Goal: Task Accomplishment & Management: Complete application form

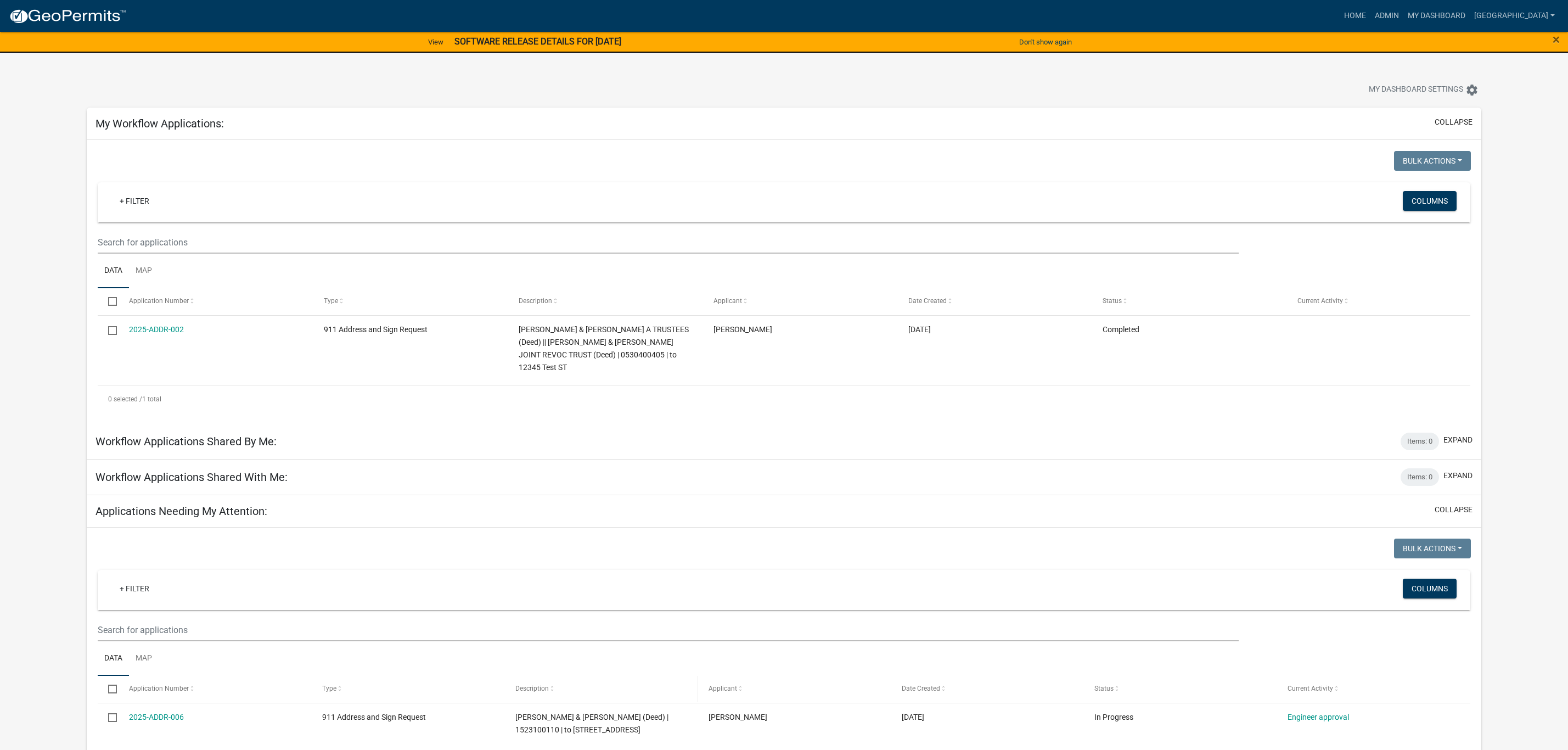
scroll to position [312, 0]
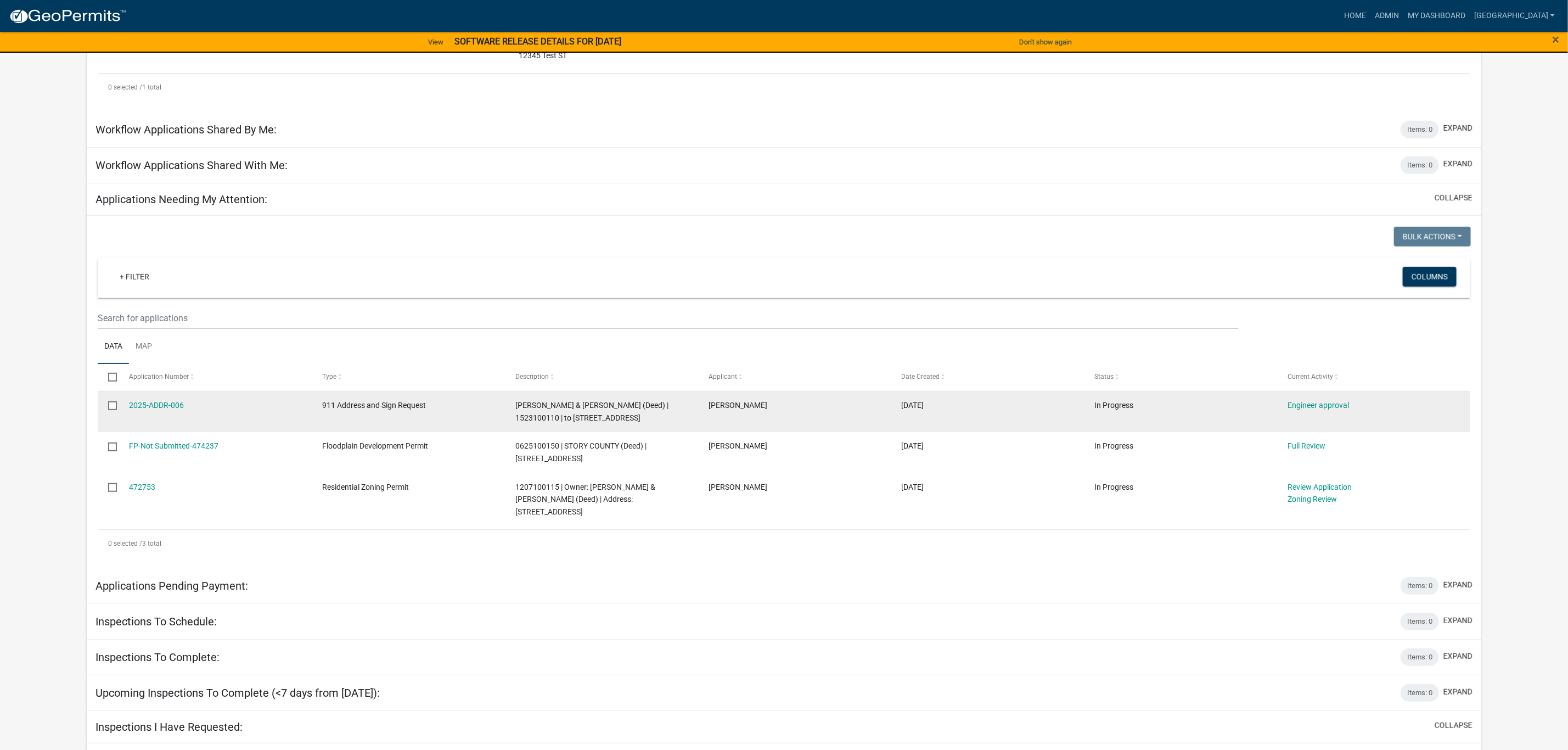
click at [165, 400] on datatable-body-cell "2025-ADDR-006" at bounding box center [215, 411] width 193 height 40
click at [165, 401] on link "2025-ADDR-006" at bounding box center [157, 406] width 55 height 9
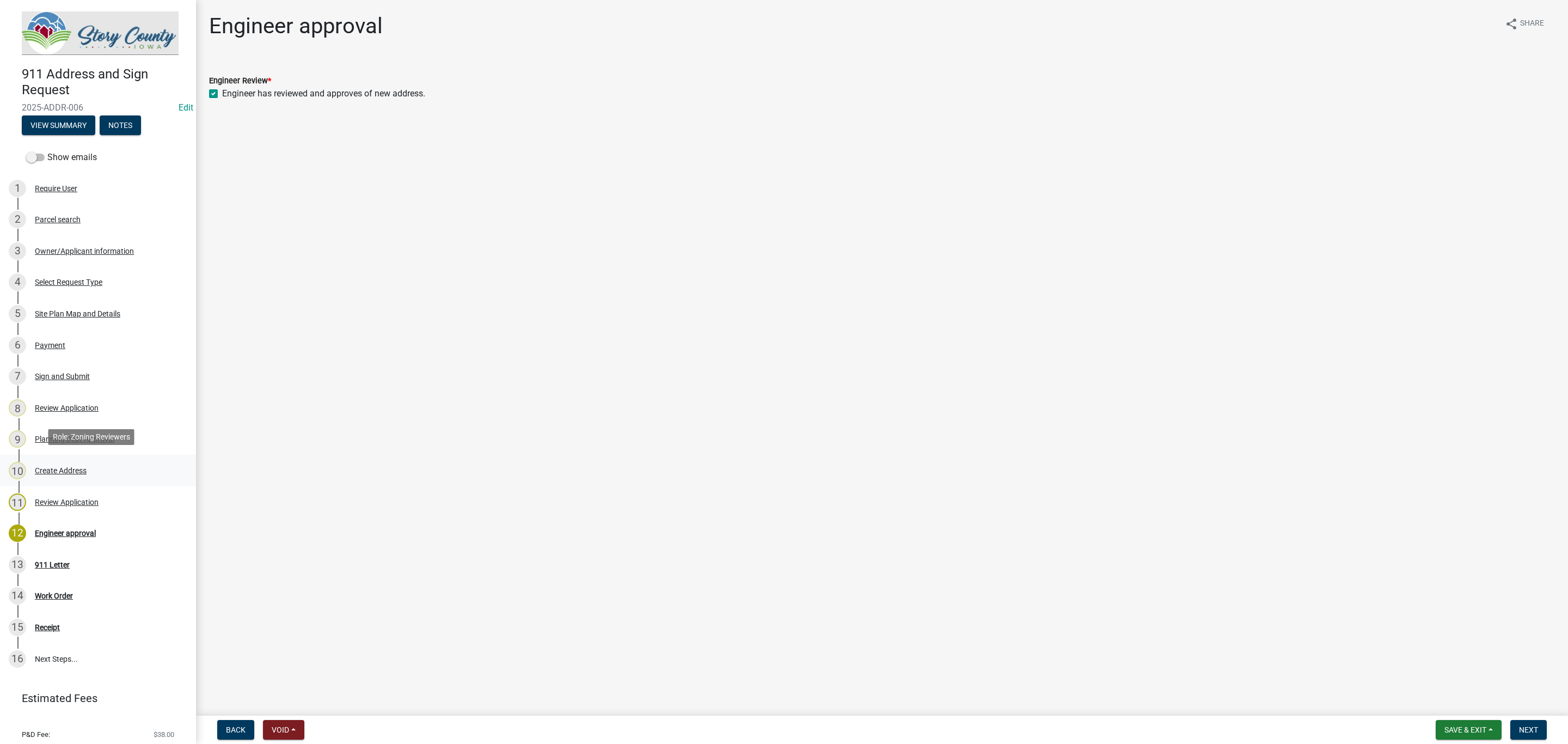
click at [72, 467] on div "Create Address" at bounding box center [61, 470] width 52 height 8
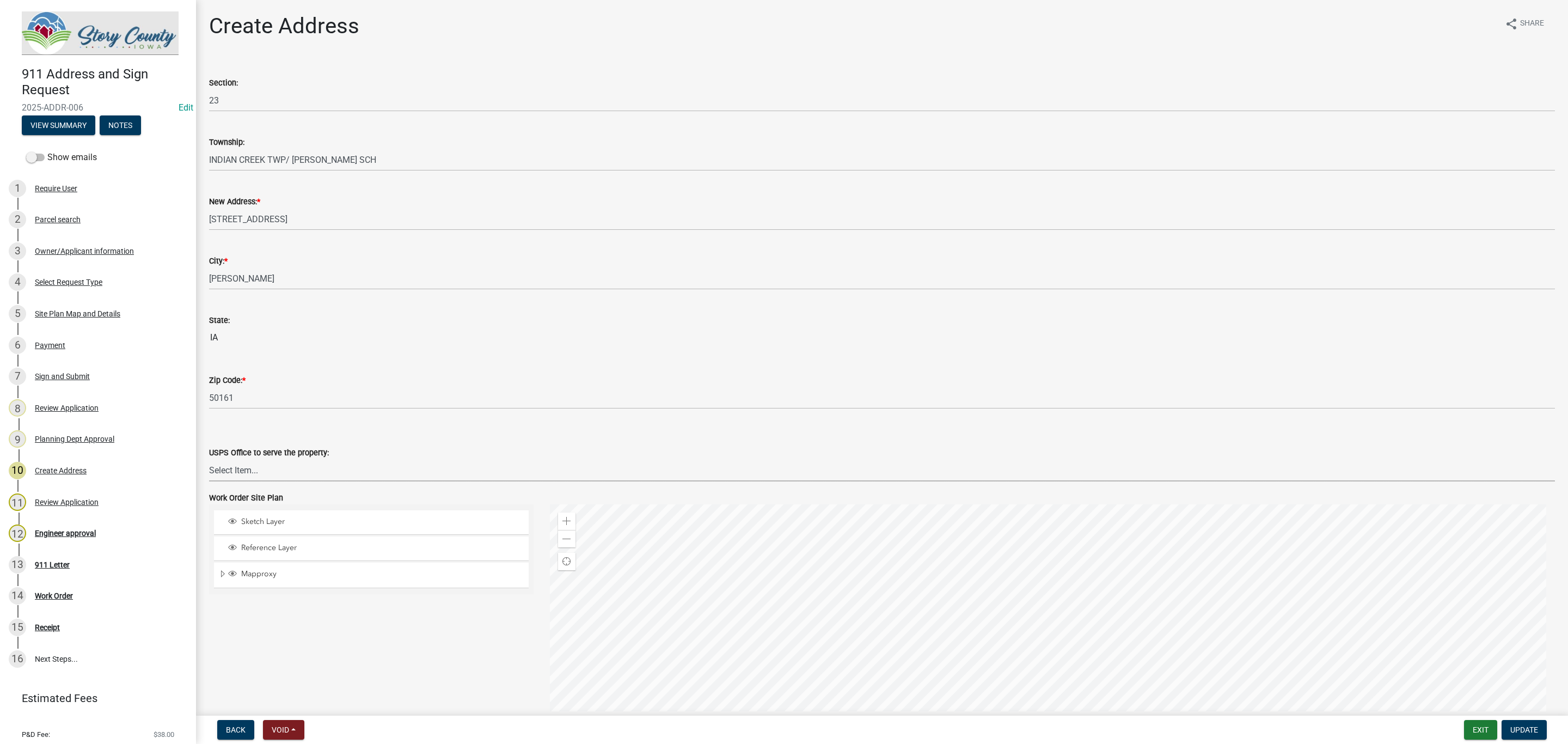
click at [303, 470] on select "Select Item... [PERSON_NAME] Post Office 50010 [PERSON_NAME] Post Office 50014 …" at bounding box center [882, 470] width 1346 height 22
click at [209, 459] on select "Select Item... [PERSON_NAME] Post Office 50010 [PERSON_NAME] Post Office 50014 …" at bounding box center [882, 470] width 1346 height 22
select select "7e58a92b-2e27-4b98-a480-8312d906356e"
click at [366, 427] on div "USPS Office to serve the property: Select Item... [PERSON_NAME] Post Office 500…" at bounding box center [882, 449] width 1346 height 64
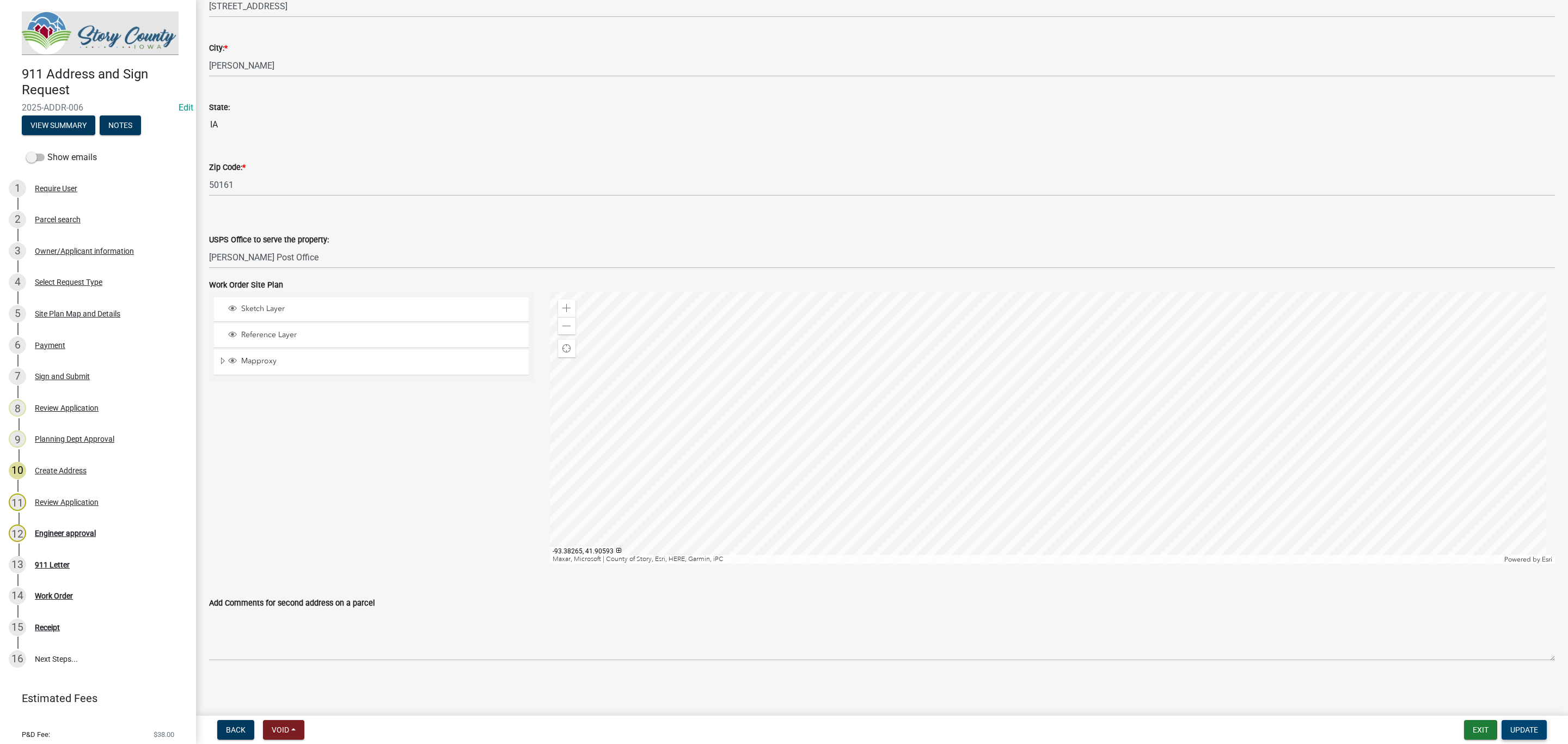
click at [1518, 727] on span "Update" at bounding box center [1524, 730] width 28 height 9
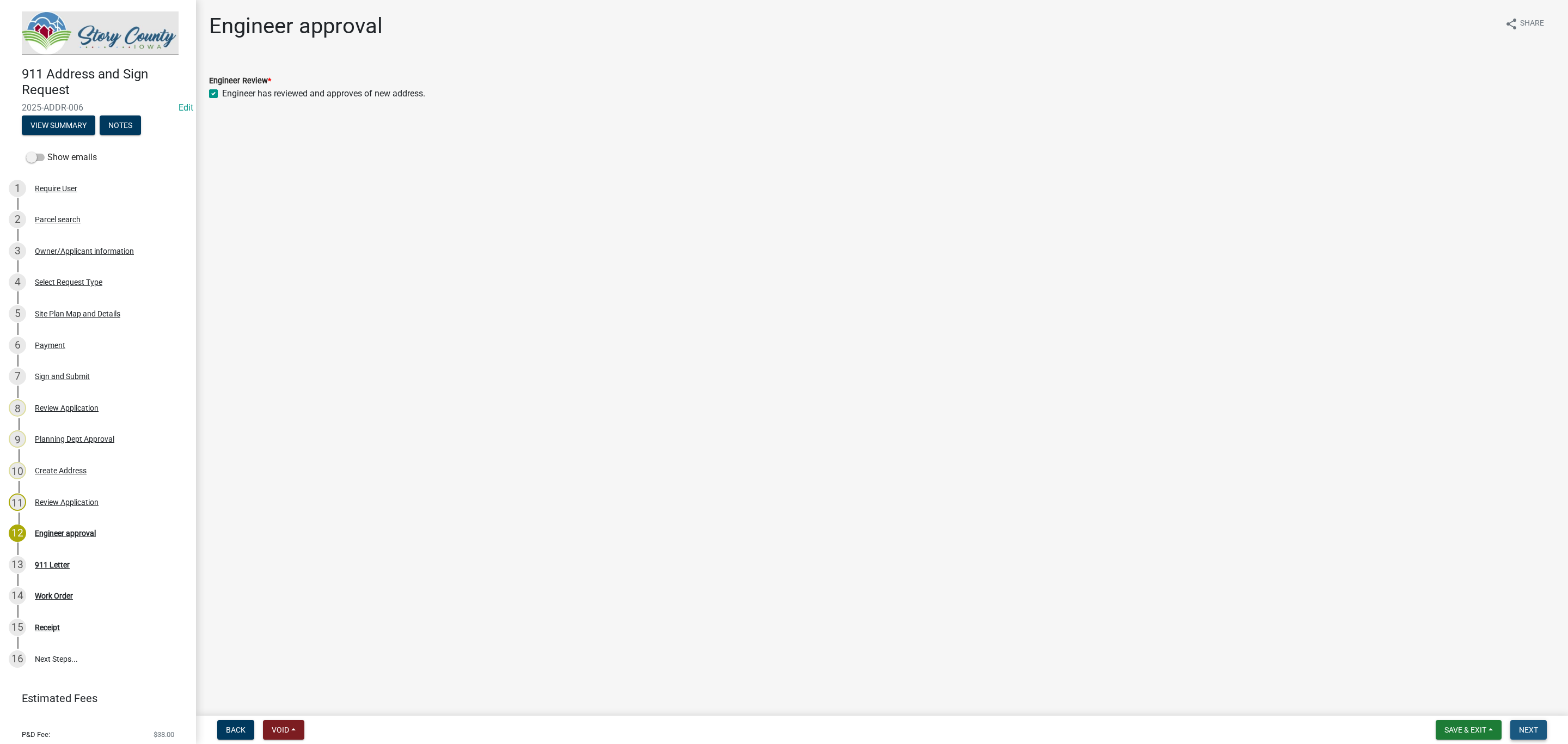
click at [1540, 729] on button "Next" at bounding box center [1529, 730] width 36 height 20
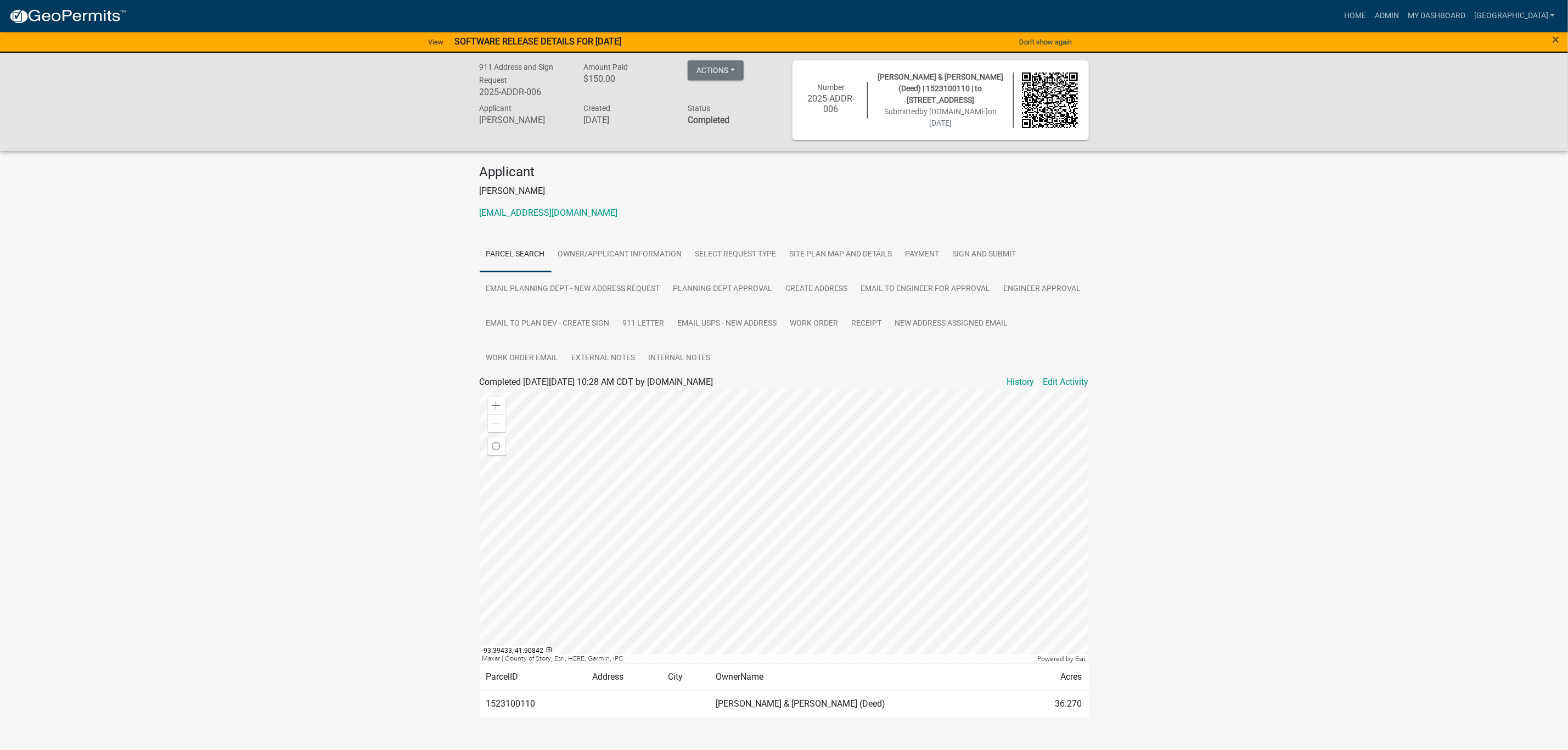
scroll to position [25, 0]
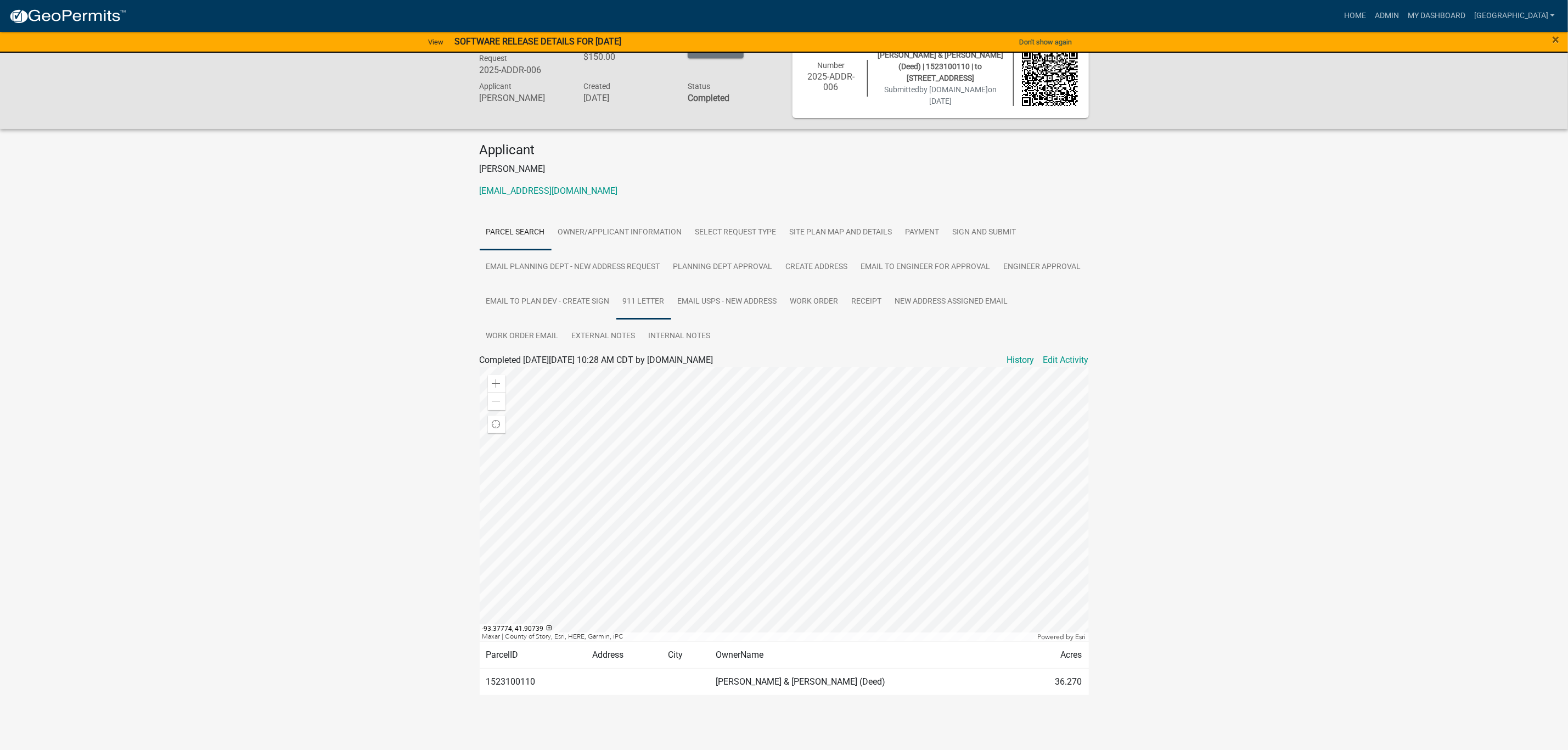
click at [664, 298] on link "911 Letter" at bounding box center [644, 302] width 55 height 35
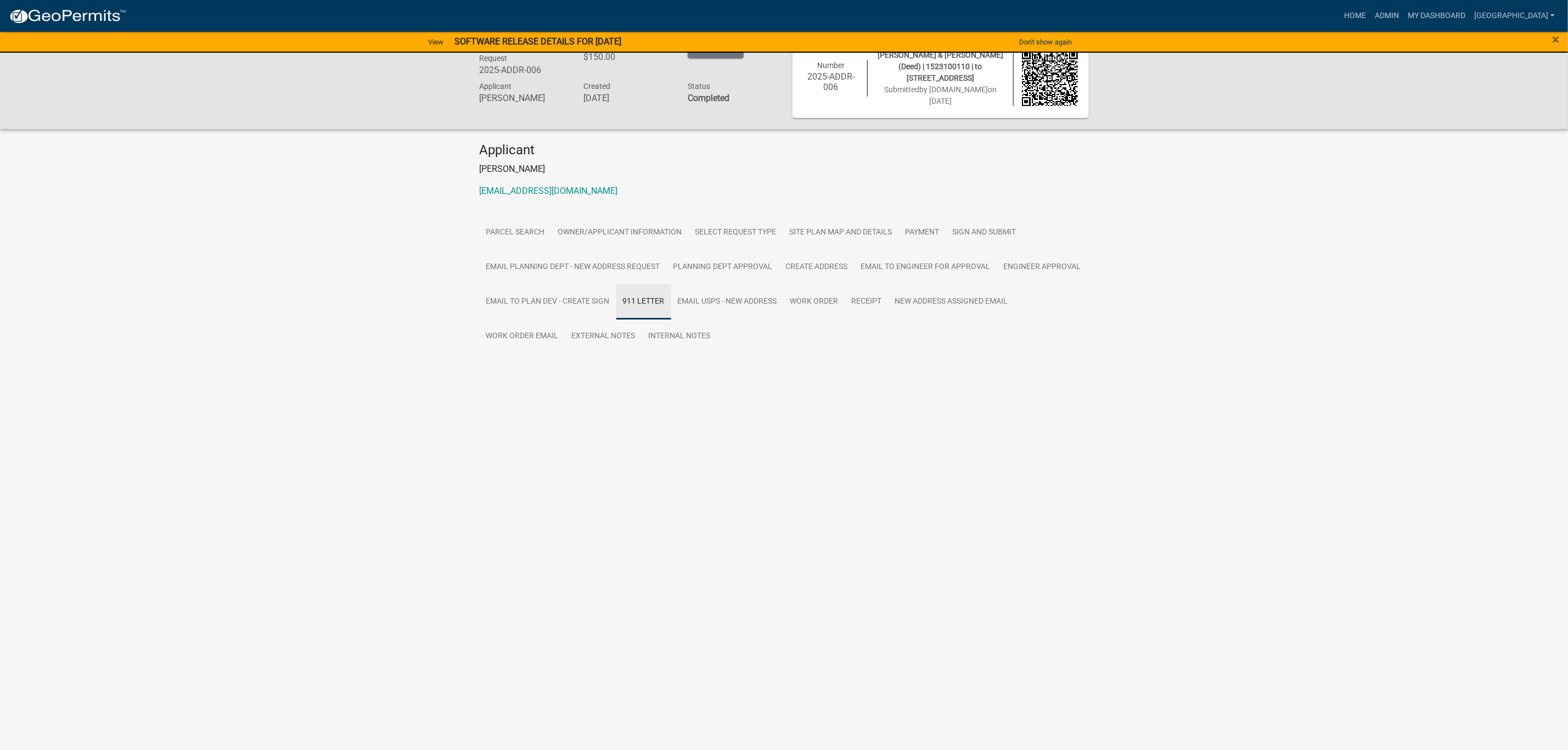
scroll to position [0, 0]
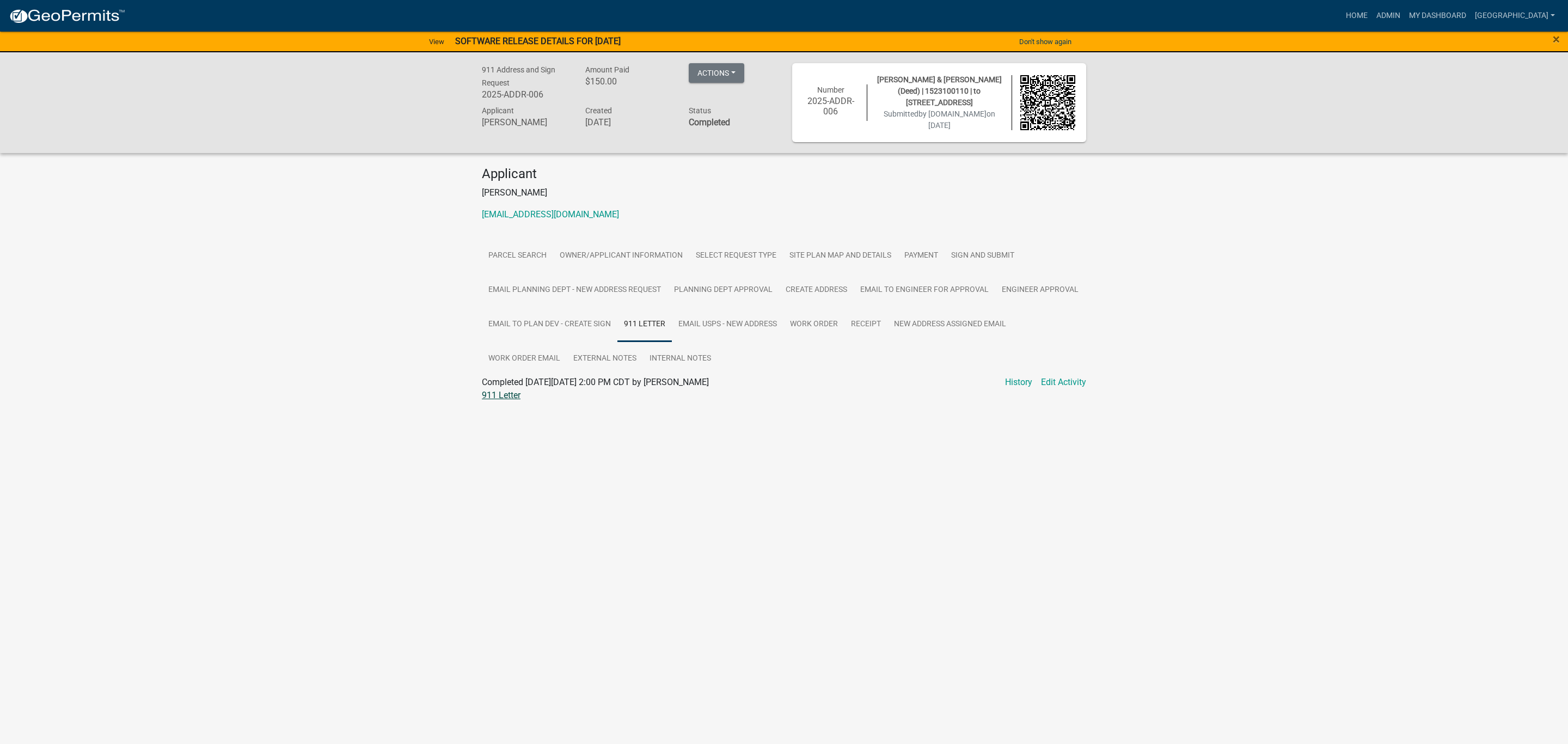
click at [512, 395] on link "911 Letter" at bounding box center [501, 395] width 39 height 11
click at [720, 319] on link "Email USPS - new address" at bounding box center [727, 324] width 111 height 35
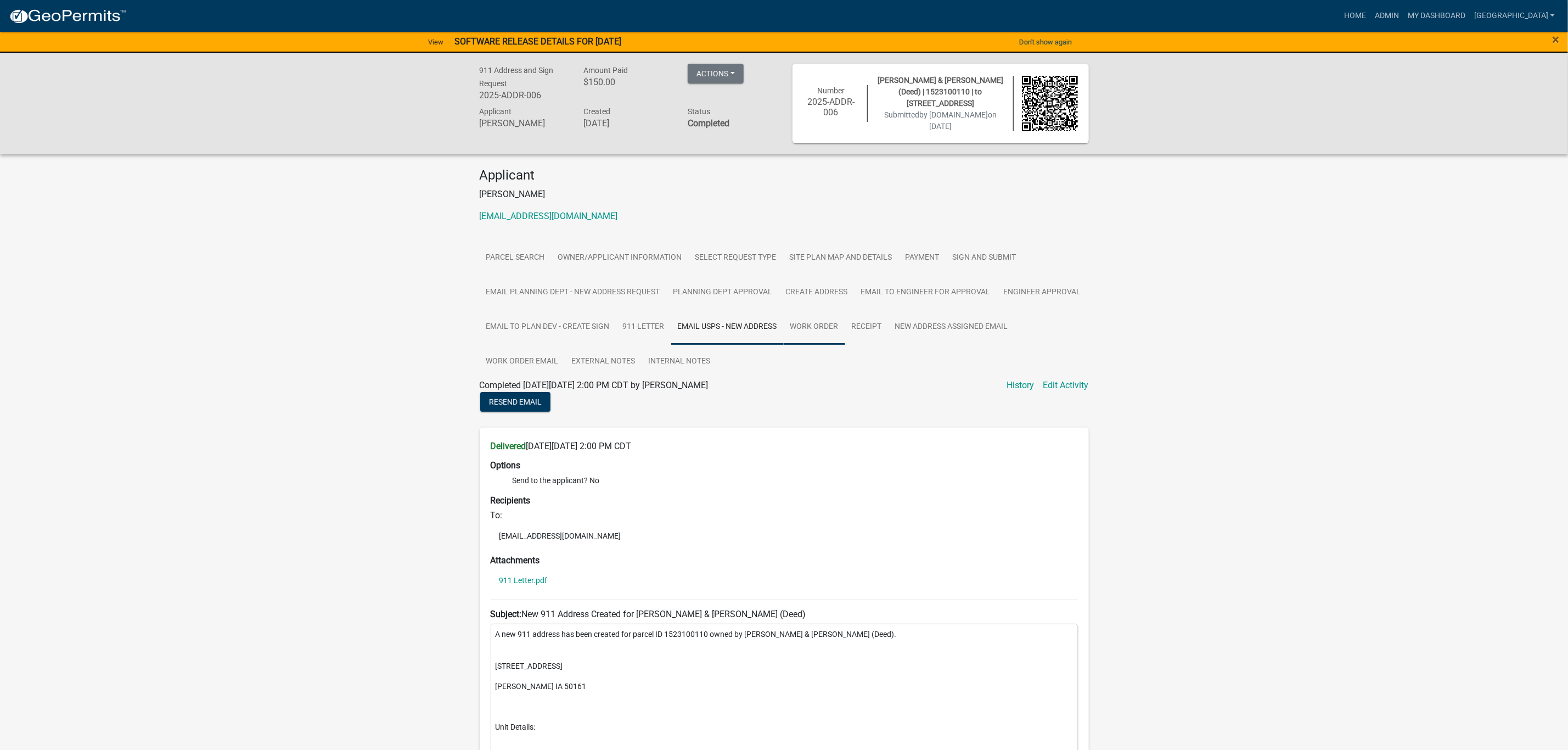
click at [820, 335] on link "Work Order" at bounding box center [814, 327] width 62 height 35
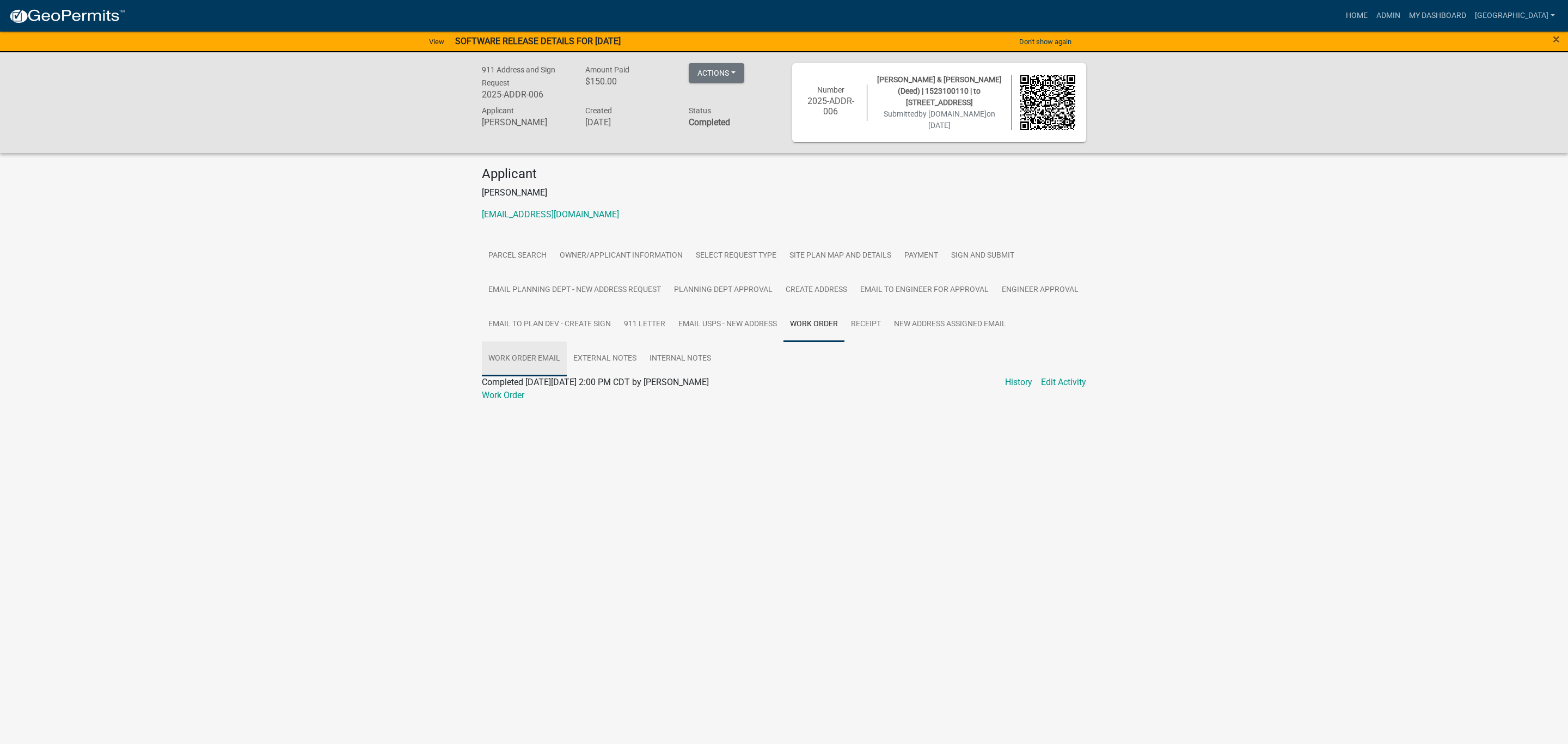
click at [547, 363] on link "Work Order Email" at bounding box center [524, 359] width 85 height 35
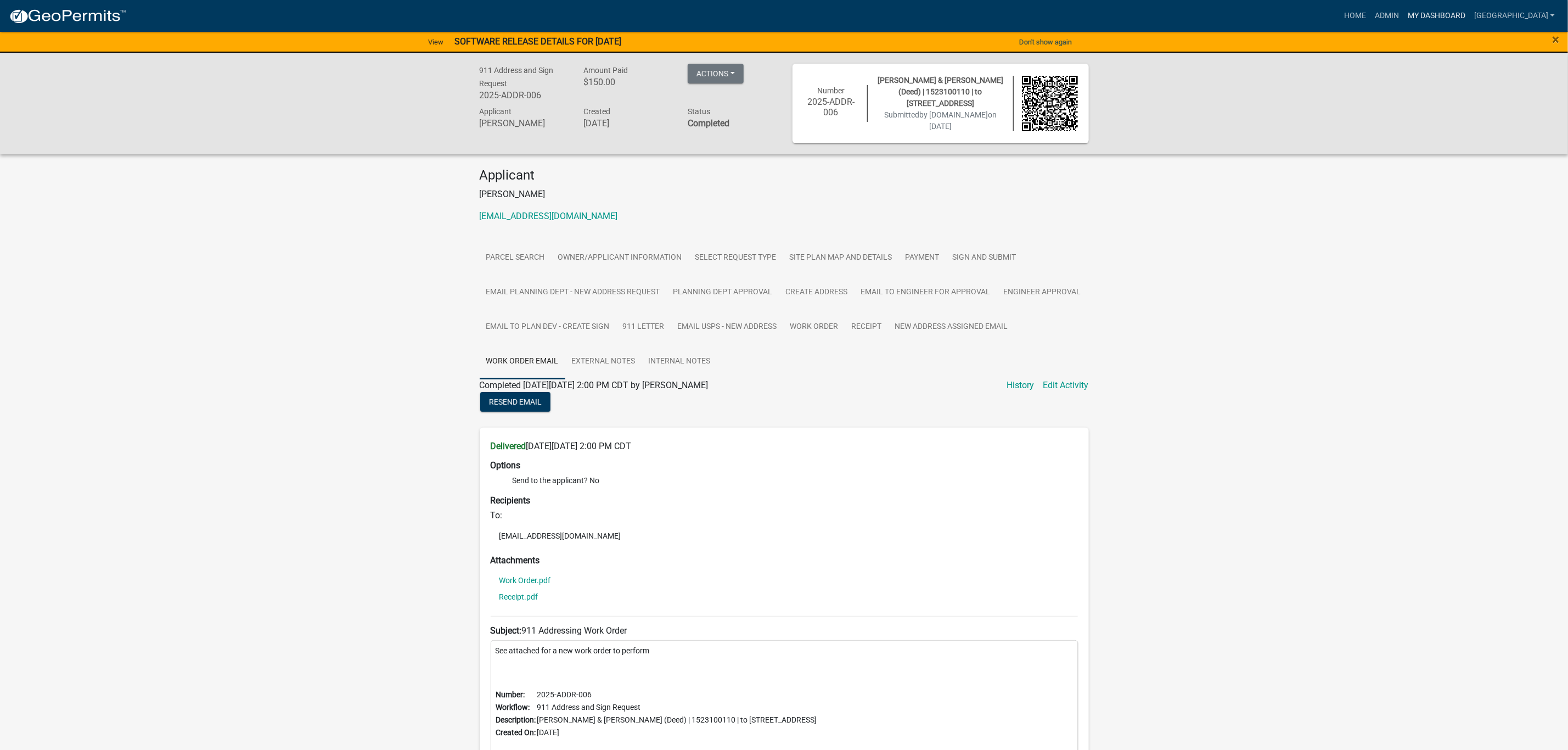
click at [1470, 11] on link "My Dashboard" at bounding box center [1437, 15] width 66 height 21
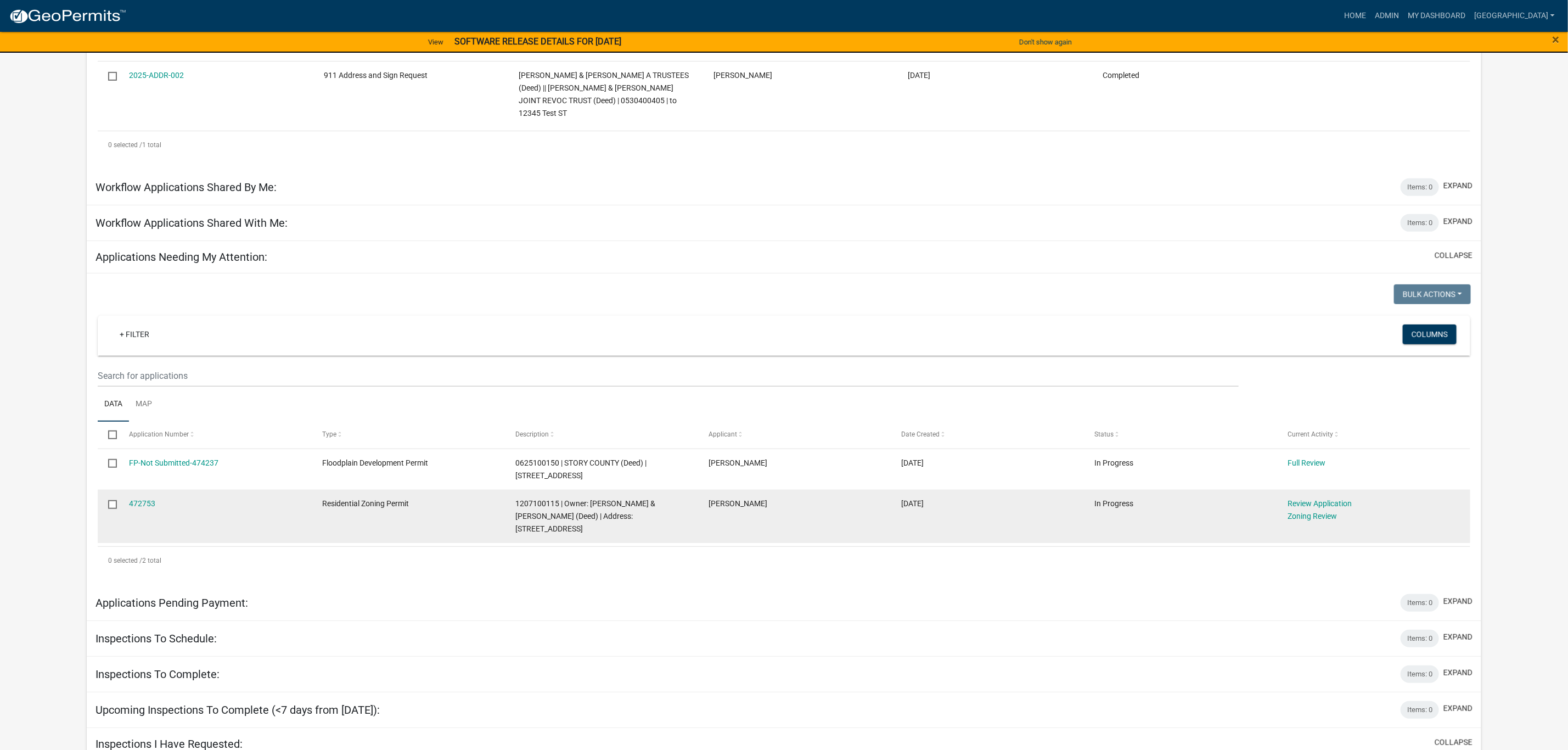
scroll to position [329, 0]
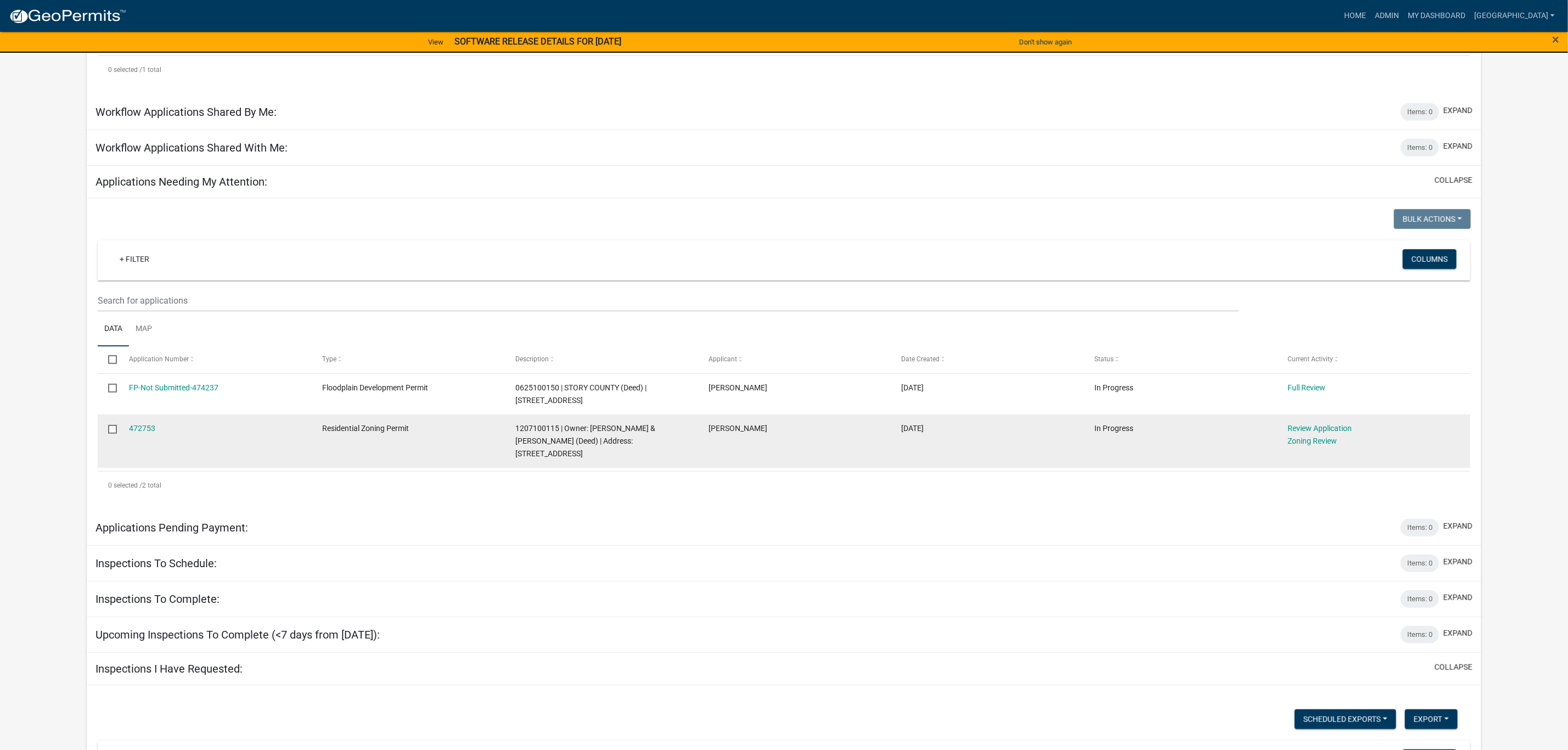
click at [537, 424] on span "1207100115 | Owner: [PERSON_NAME] & [PERSON_NAME] (Deed) | Address: [STREET_ADD…" at bounding box center [585, 441] width 140 height 34
copy span "1207100115"
click at [150, 424] on link "472753" at bounding box center [142, 428] width 27 height 9
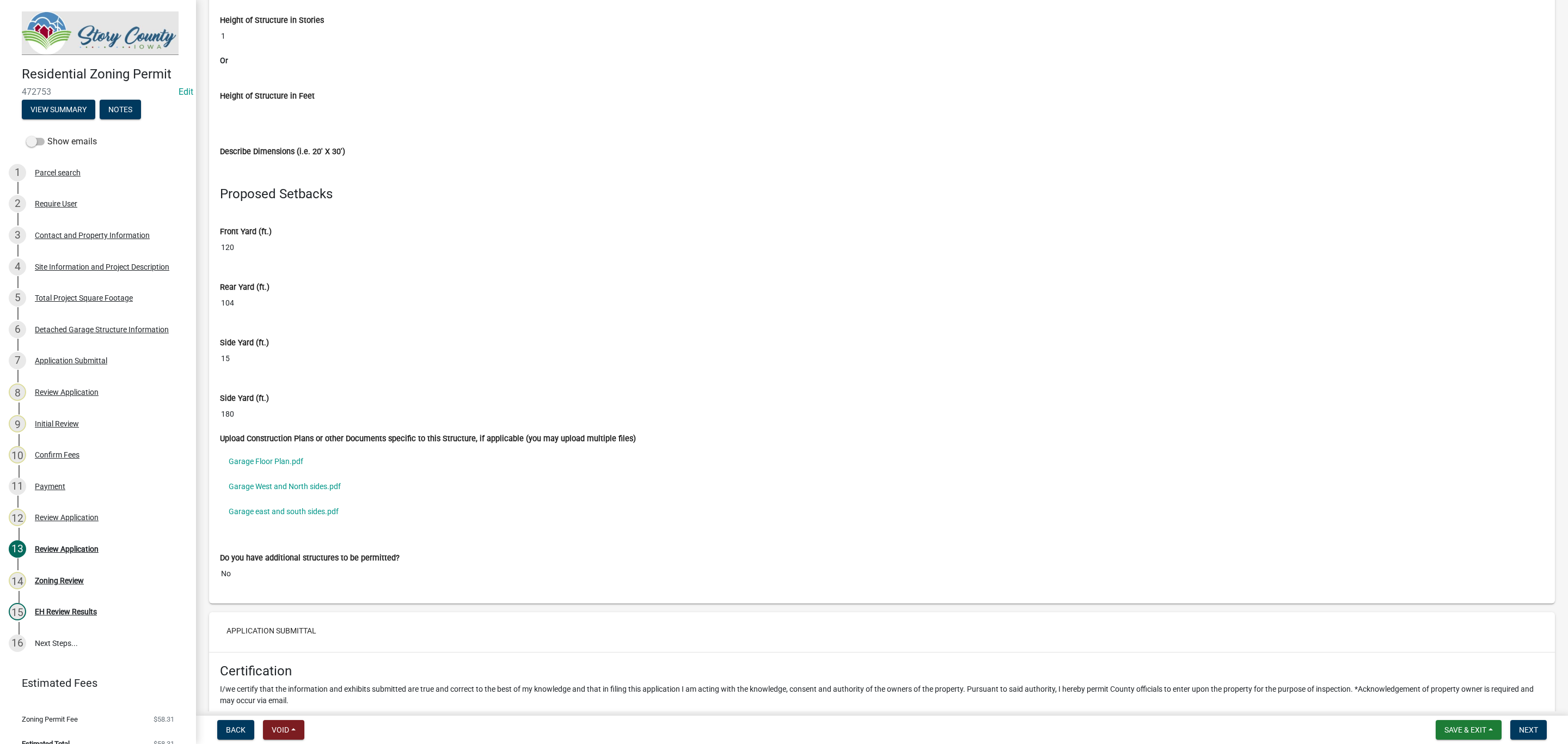
scroll to position [5800, 0]
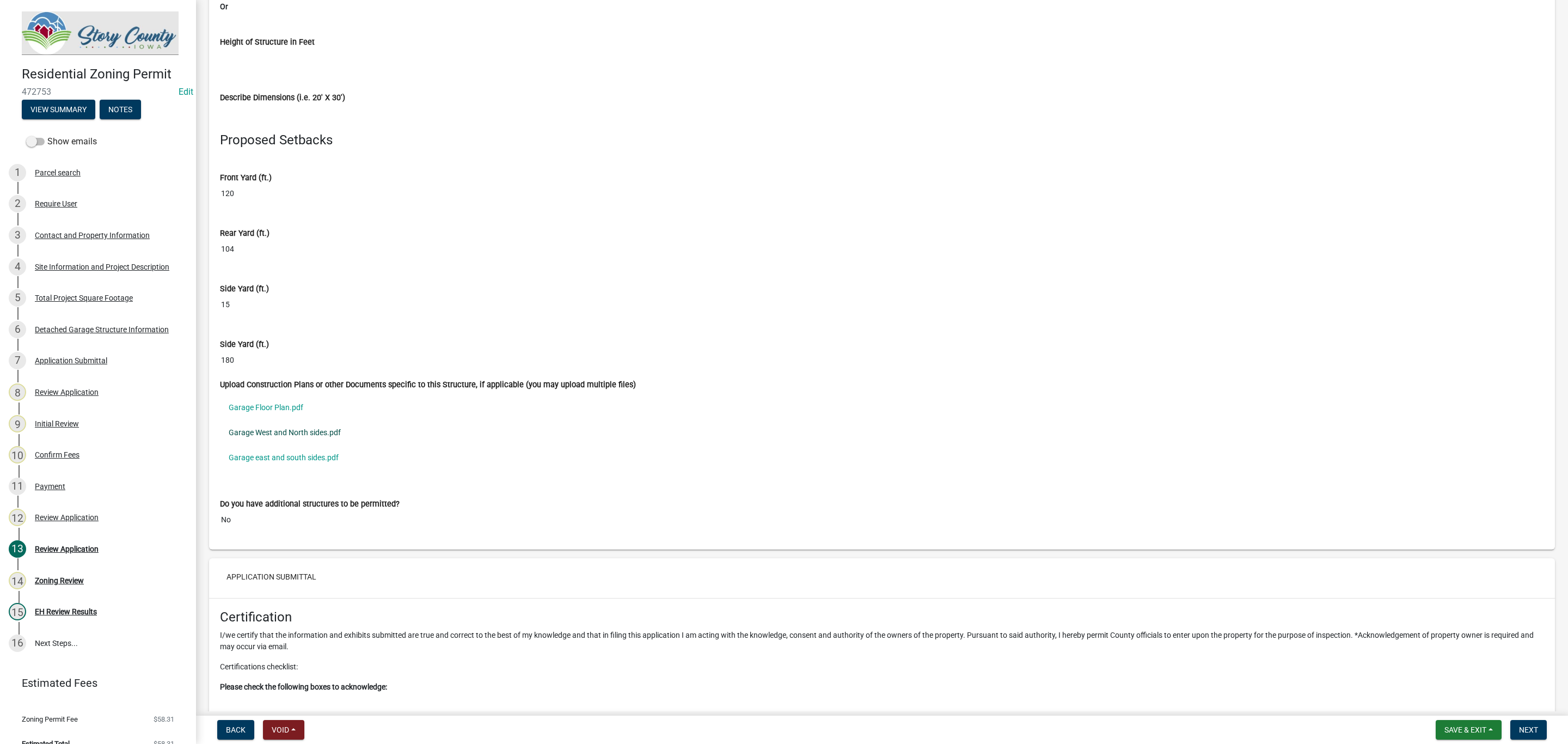
click at [337, 445] on link "Garage West and North sides.pdf" at bounding box center [882, 432] width 1324 height 25
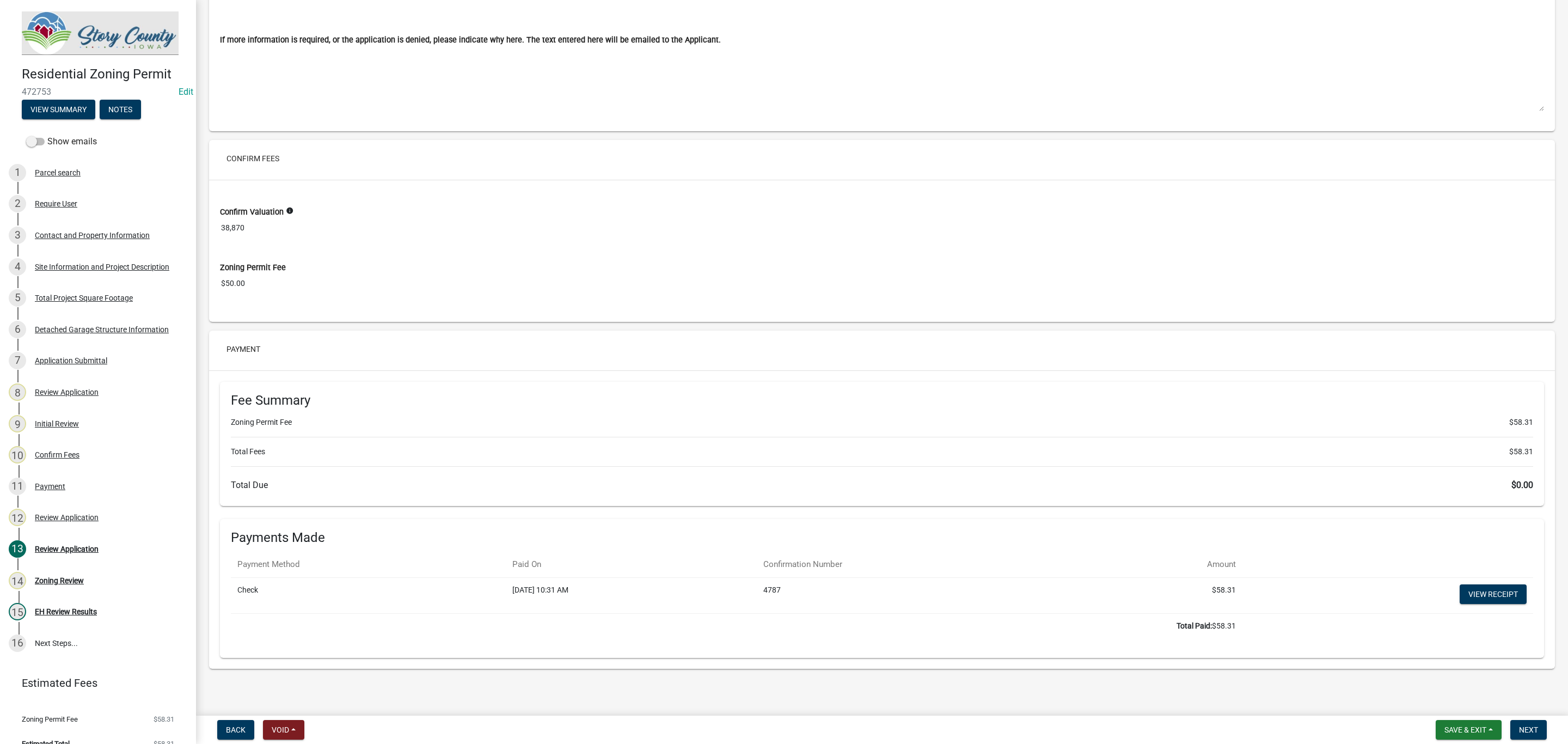
scroll to position [7323, 0]
click at [1532, 734] on button "Next" at bounding box center [1529, 730] width 36 height 20
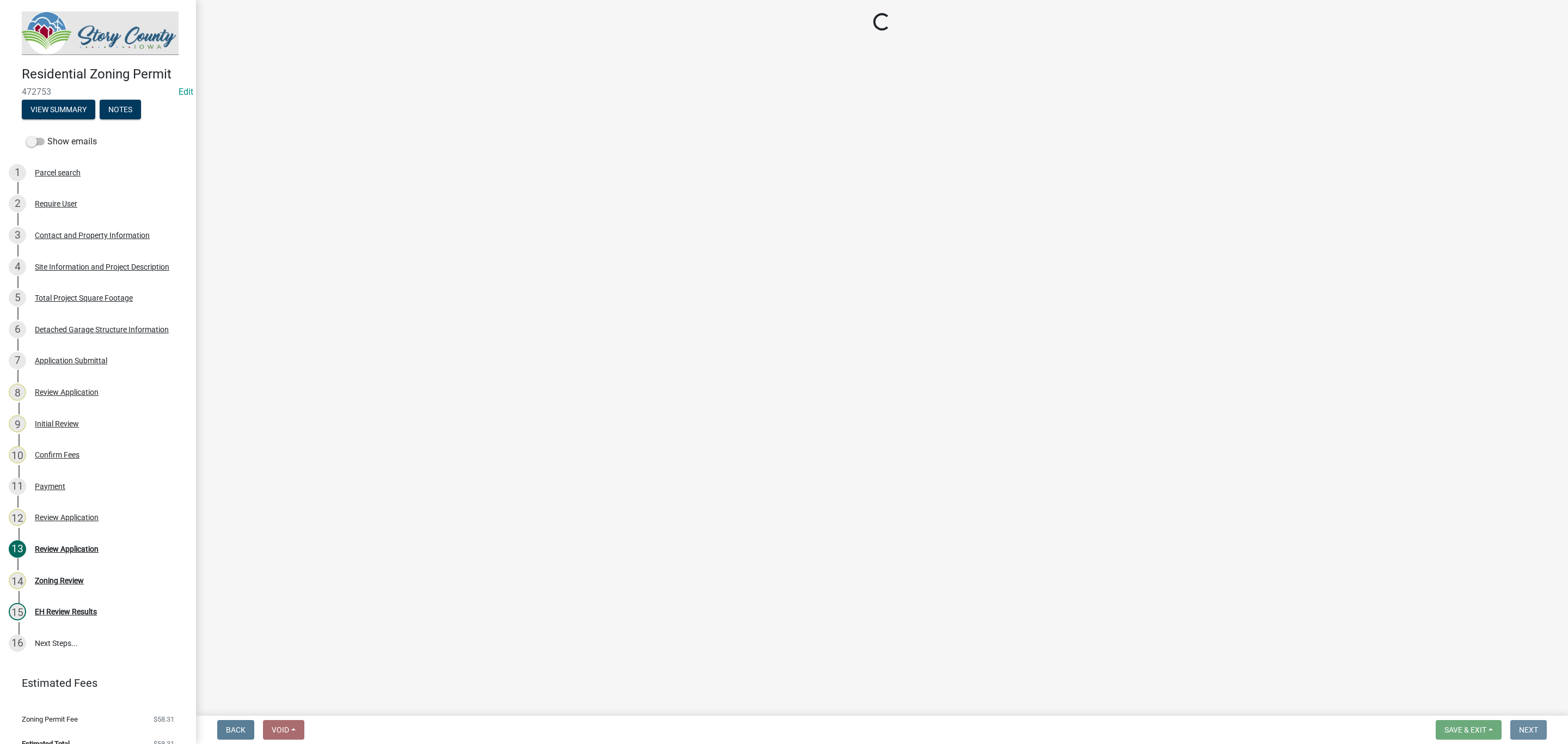
scroll to position [0, 0]
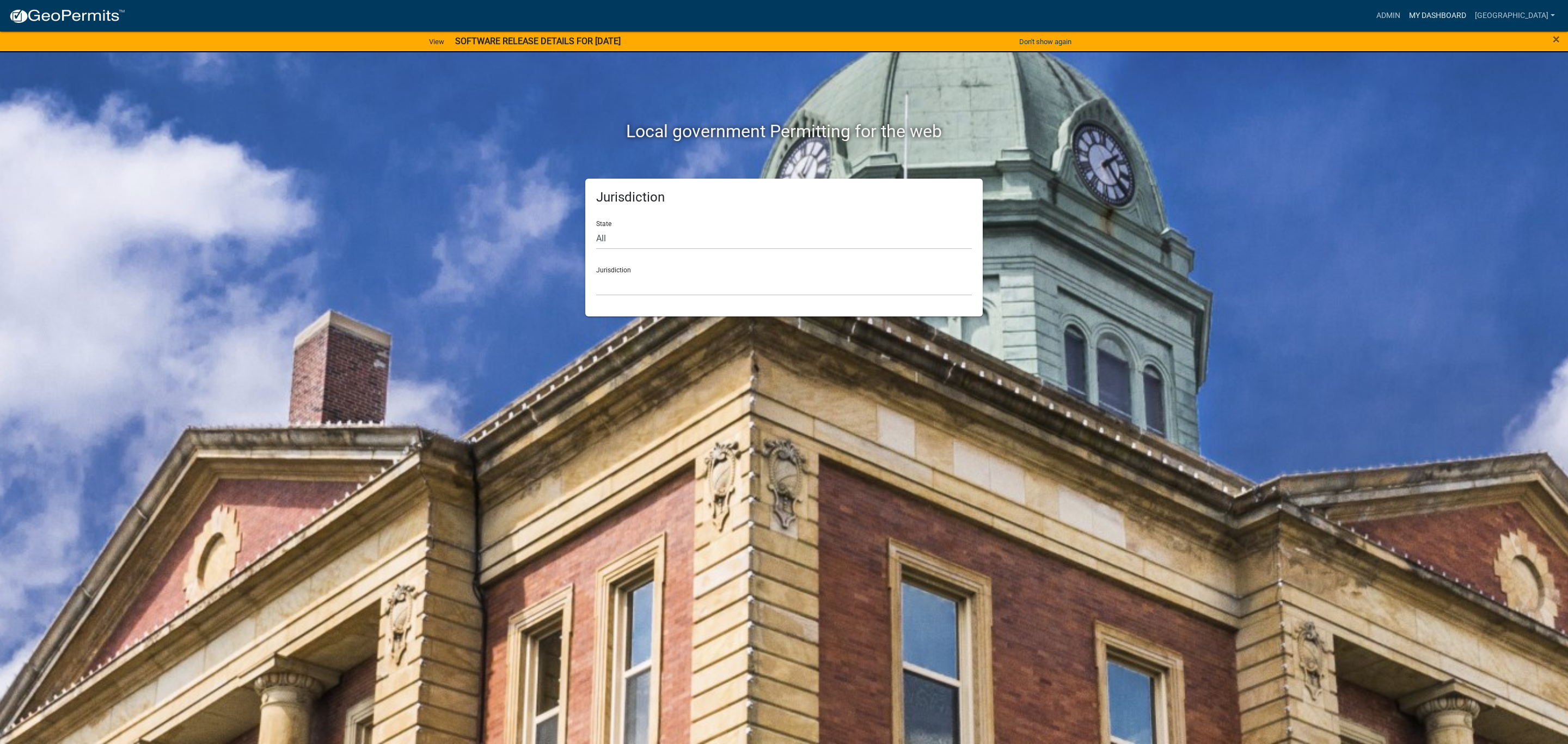
click at [1470, 18] on link "My Dashboard" at bounding box center [1437, 15] width 66 height 20
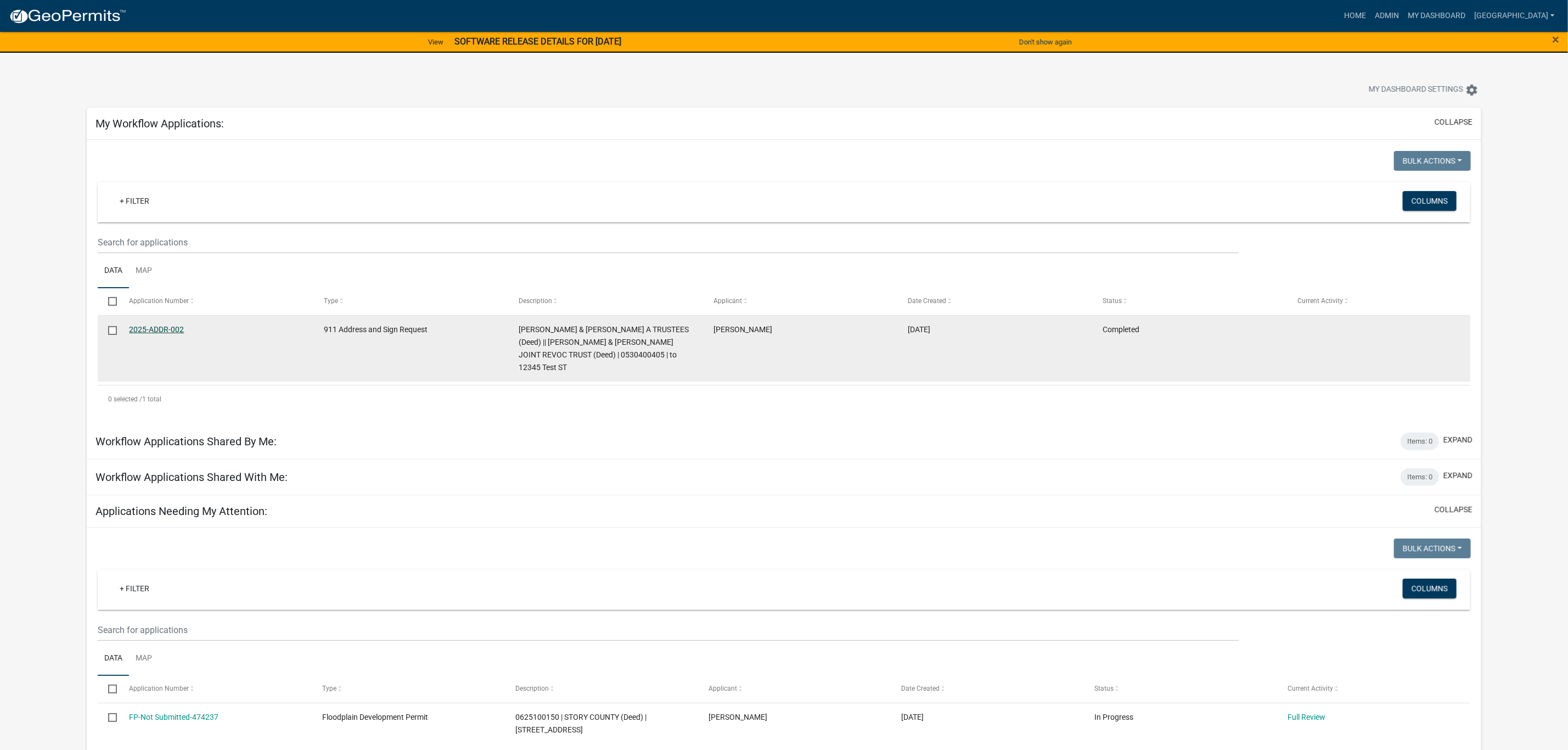
click at [176, 329] on link "2025-ADDR-002" at bounding box center [157, 330] width 55 height 9
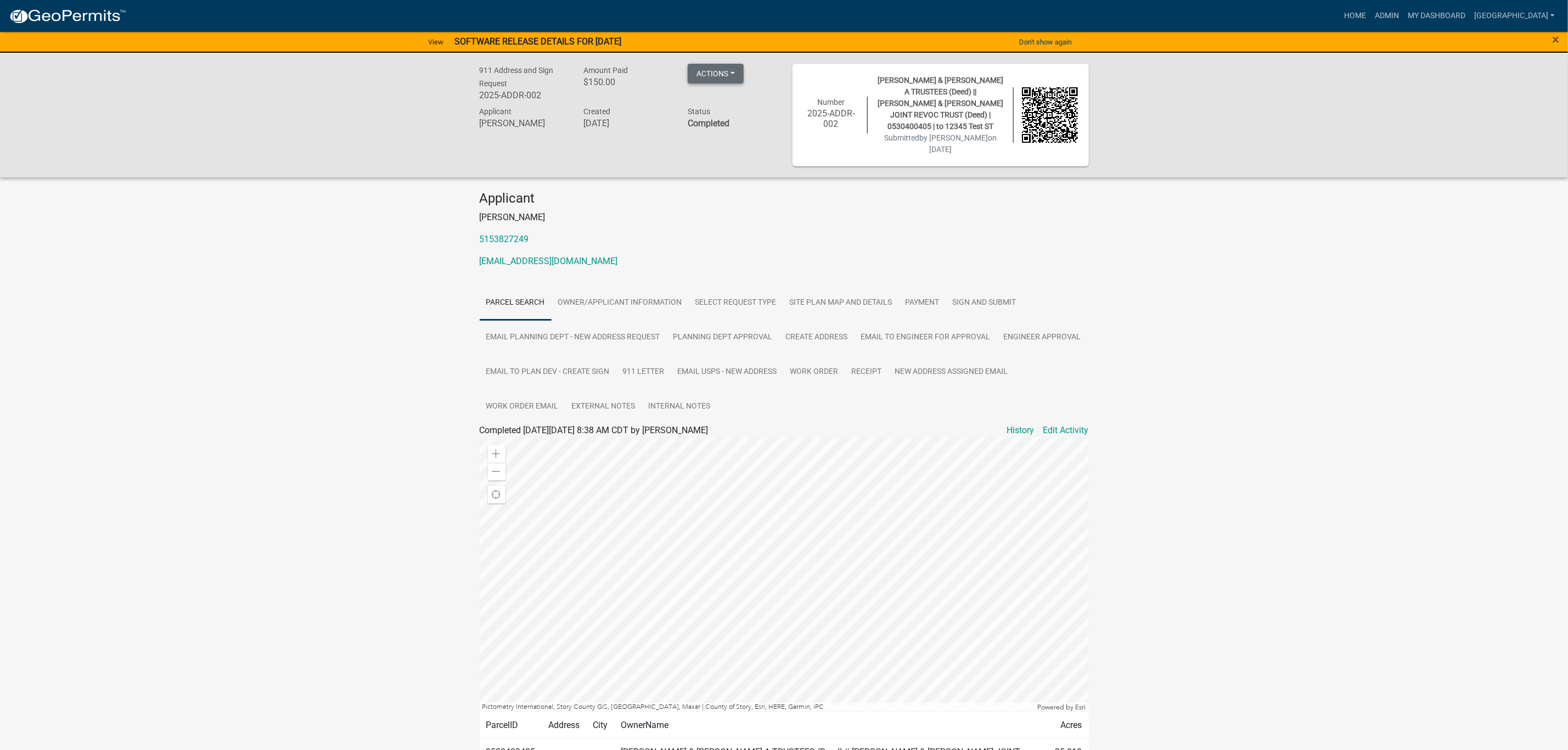
click at [712, 79] on button "Actions" at bounding box center [716, 73] width 56 height 20
click at [656, 190] on div "Applicant Marcus Amman 5153827249 mamman@storycountyiowa.gov" at bounding box center [784, 233] width 626 height 86
drag, startPoint x: 709, startPoint y: 119, endPoint x: 709, endPoint y: 125, distance: 6.0
click at [709, 125] on strong "Completed" at bounding box center [709, 124] width 42 height 11
